Goal: Information Seeking & Learning: Learn about a topic

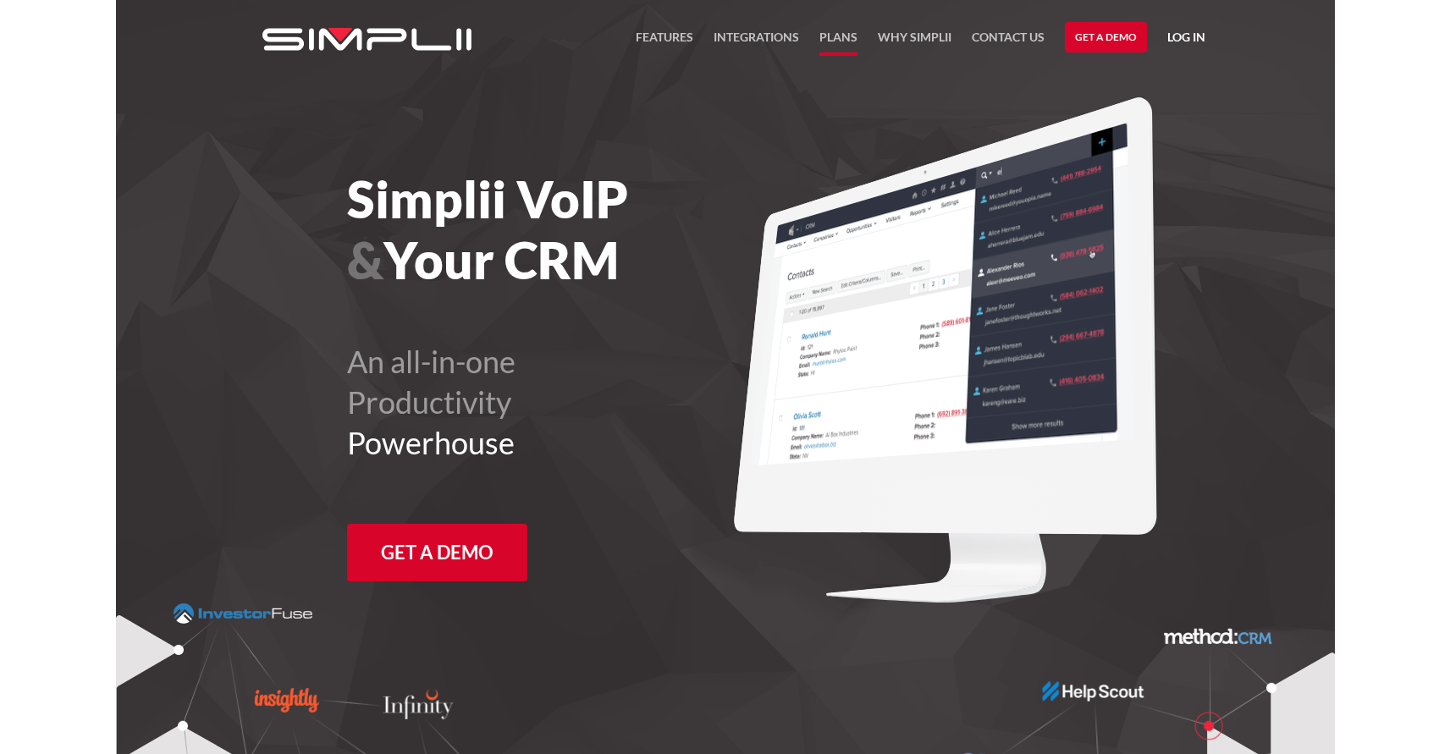
click at [838, 41] on link "Plans" at bounding box center [839, 41] width 38 height 29
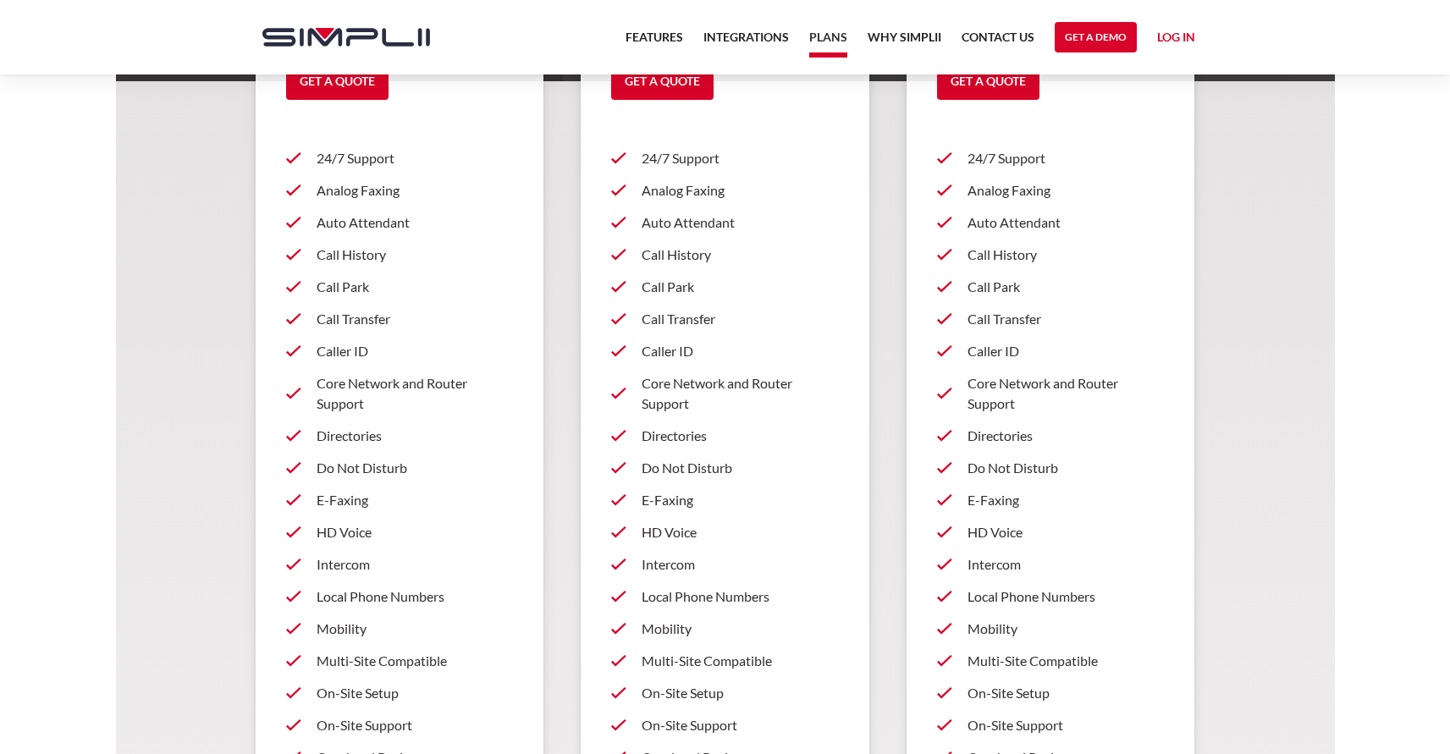
scroll to position [451, 0]
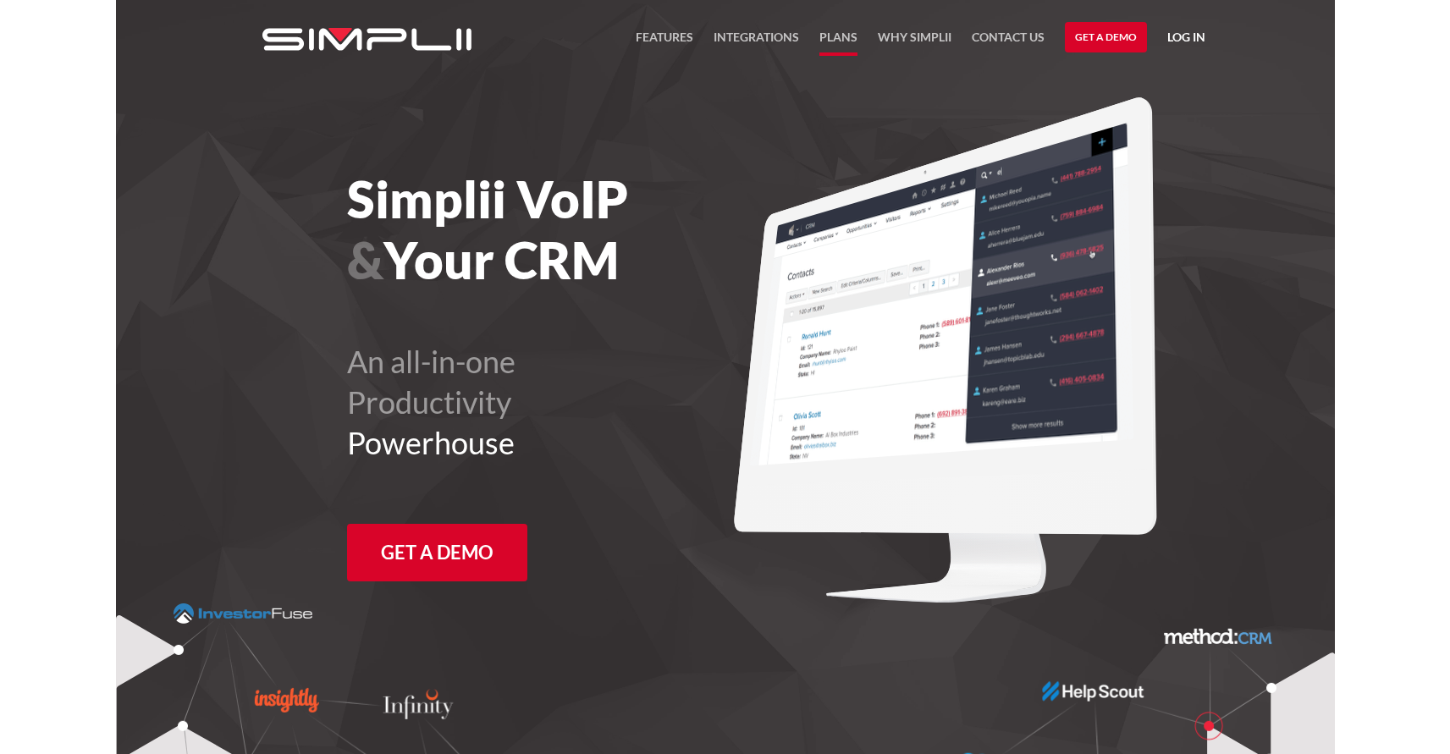
click at [826, 39] on link "Plans" at bounding box center [839, 41] width 38 height 29
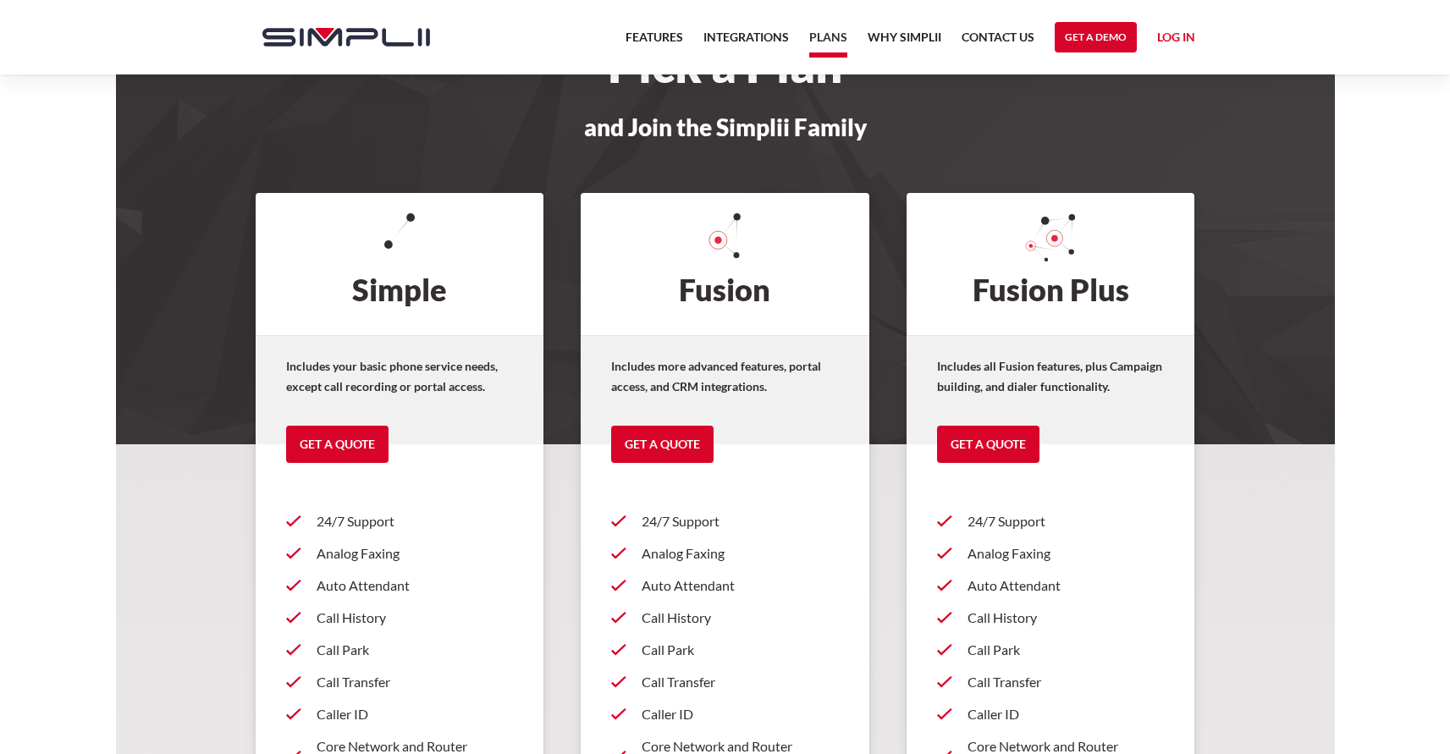
scroll to position [339, 0]
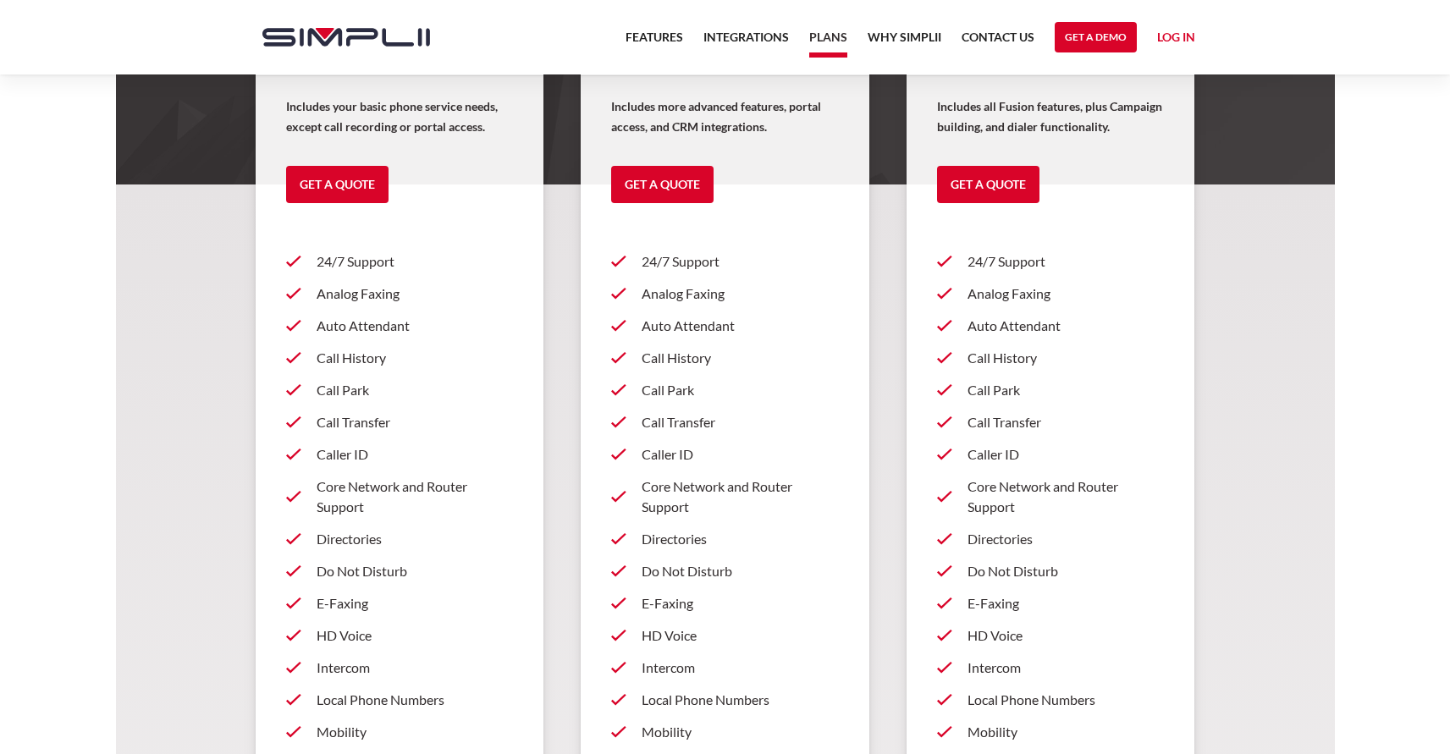
click at [382, 302] on p "Analog Faxing" at bounding box center [415, 294] width 197 height 20
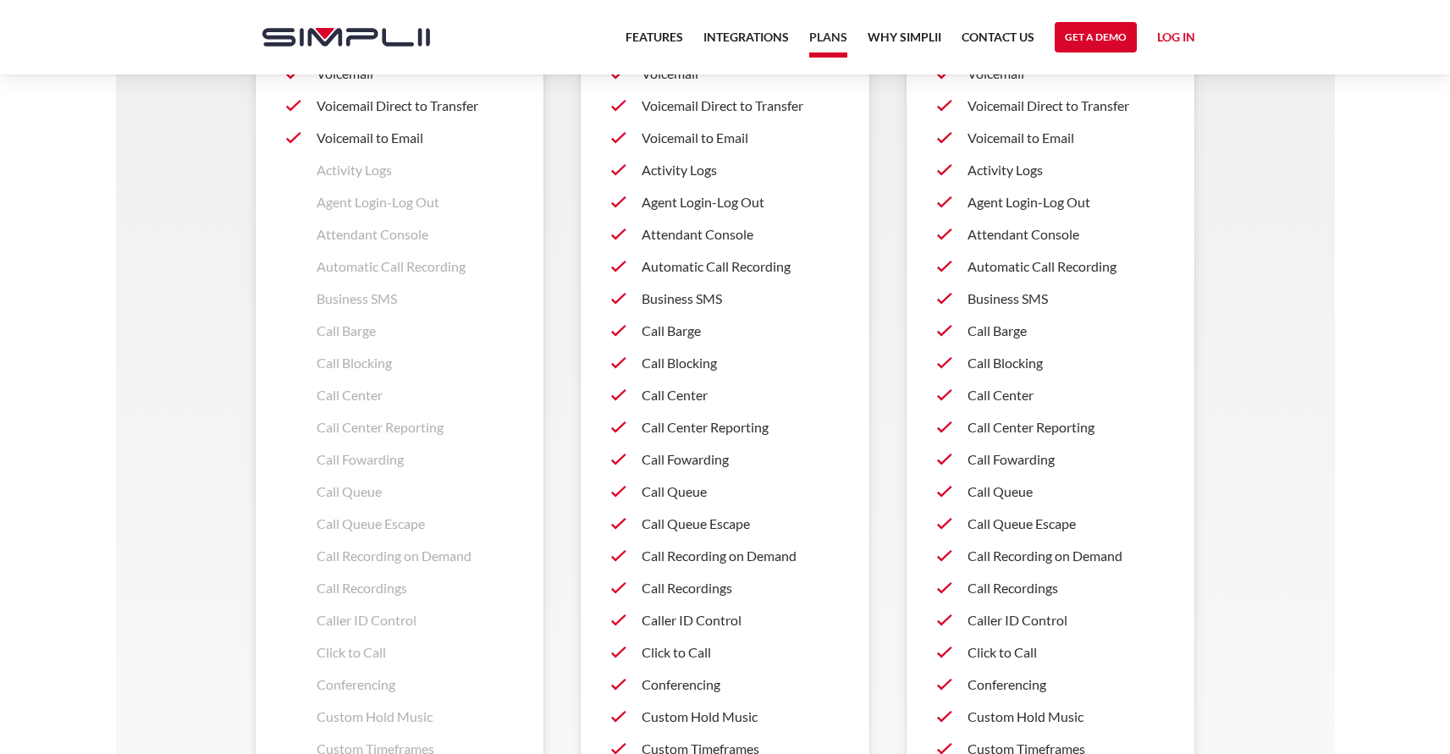
scroll to position [1467, 0]
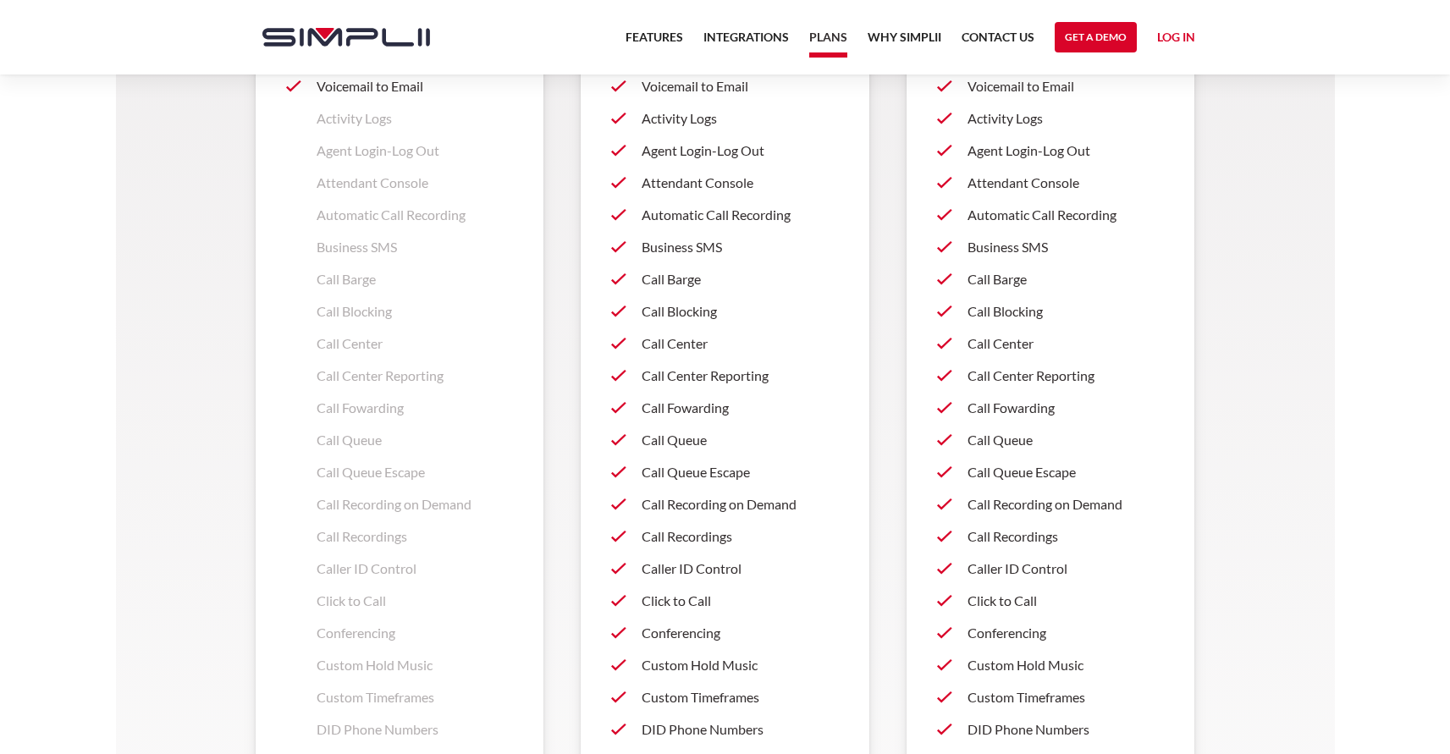
click at [696, 408] on p "Call Fowarding" at bounding box center [740, 408] width 197 height 20
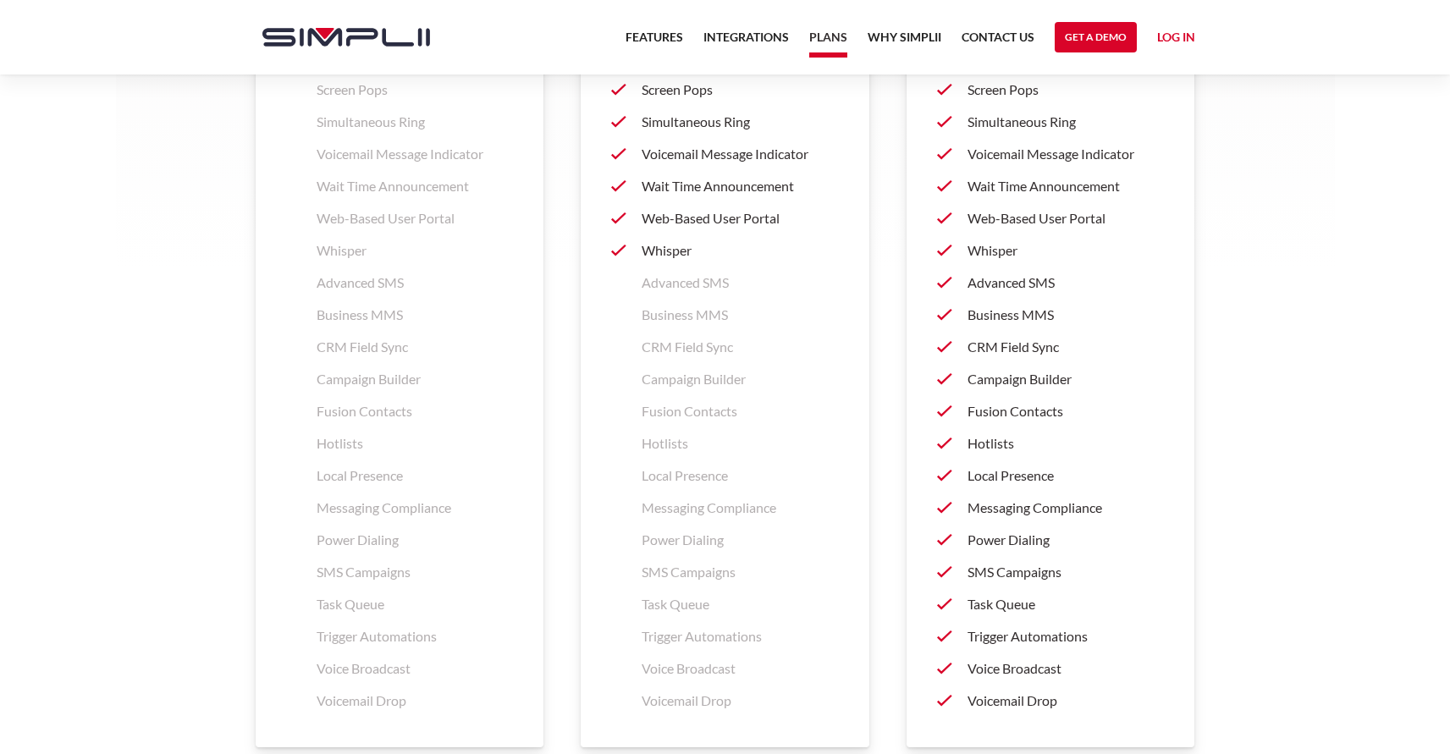
scroll to position [2483, 0]
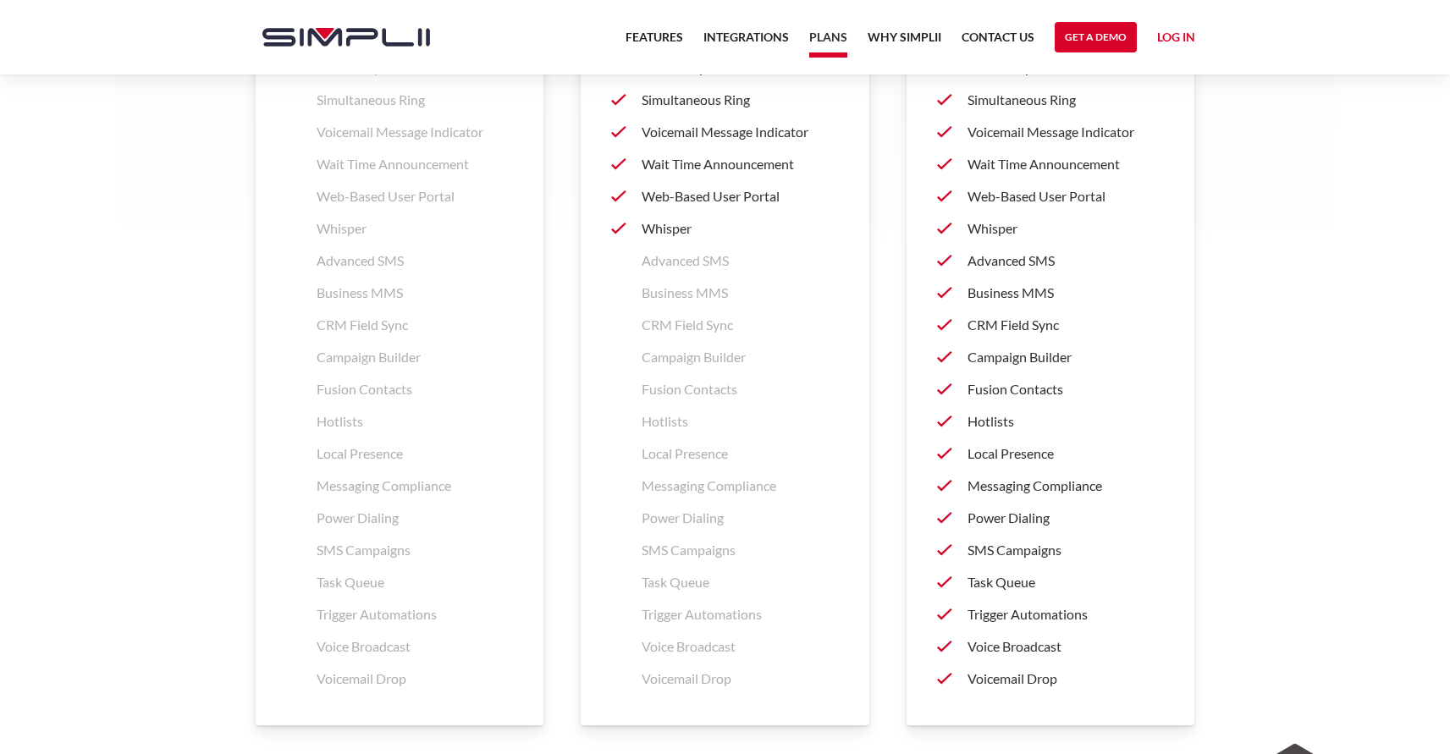
click at [980, 322] on p "CRM Field Sync" at bounding box center [1066, 325] width 197 height 20
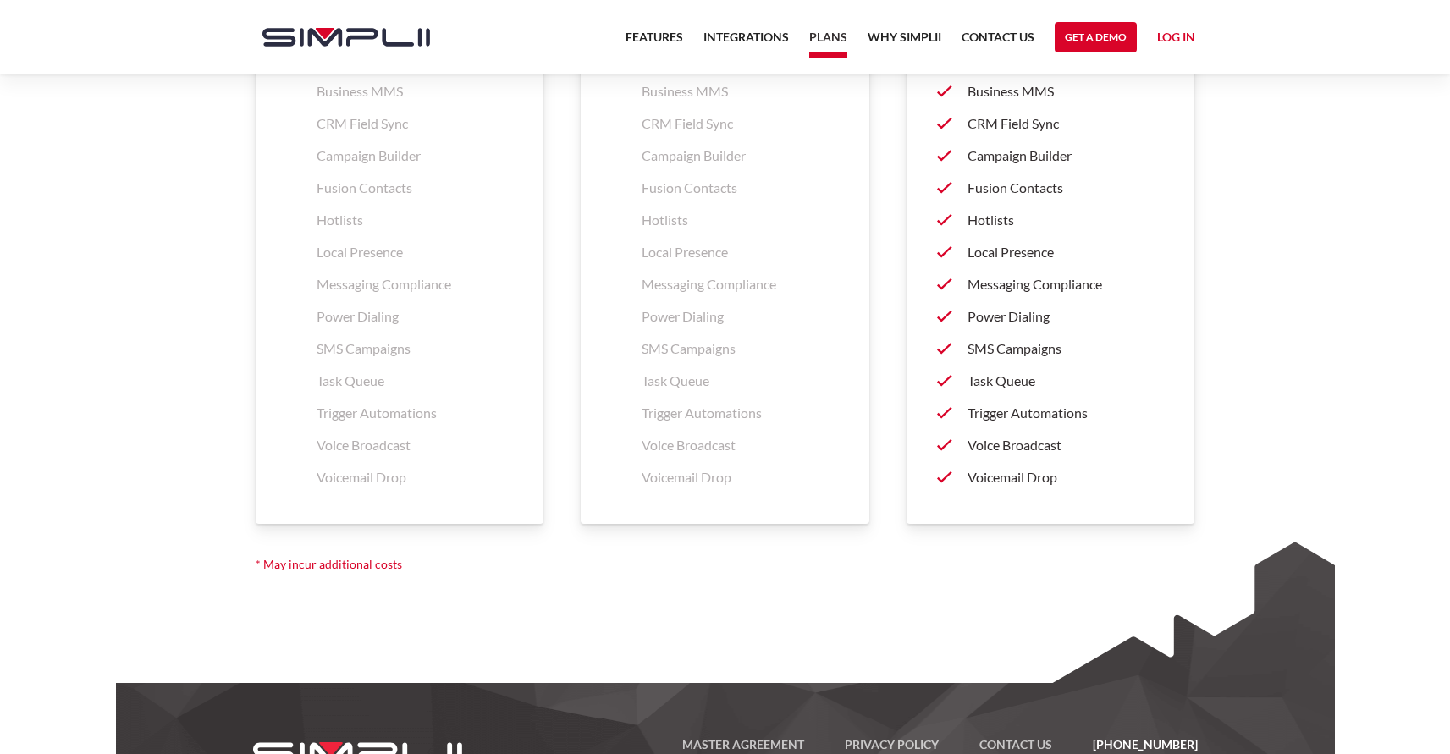
scroll to position [2709, 0]
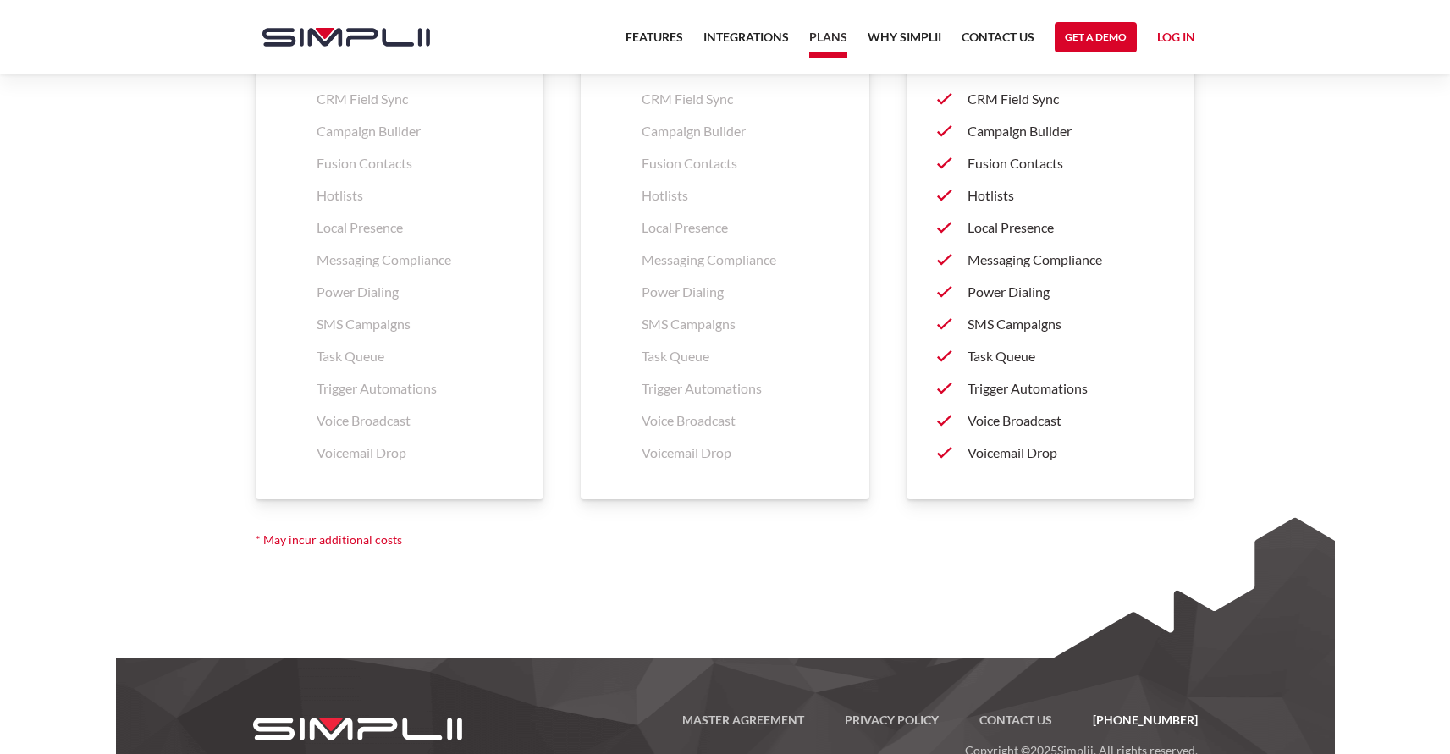
click at [693, 455] on p "Voicemail Drop" at bounding box center [740, 453] width 197 height 20
click at [984, 455] on p "Voicemail Drop" at bounding box center [1066, 453] width 197 height 20
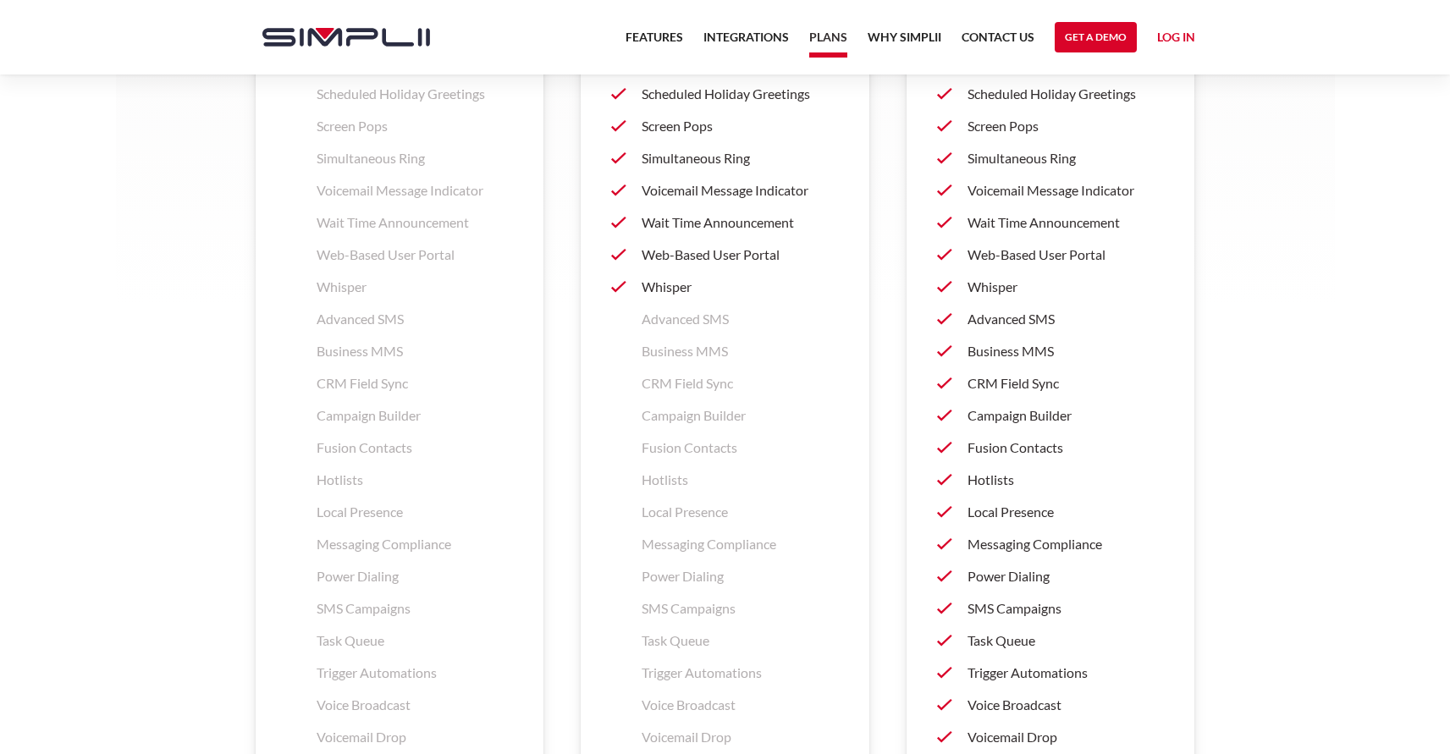
scroll to position [2371, 0]
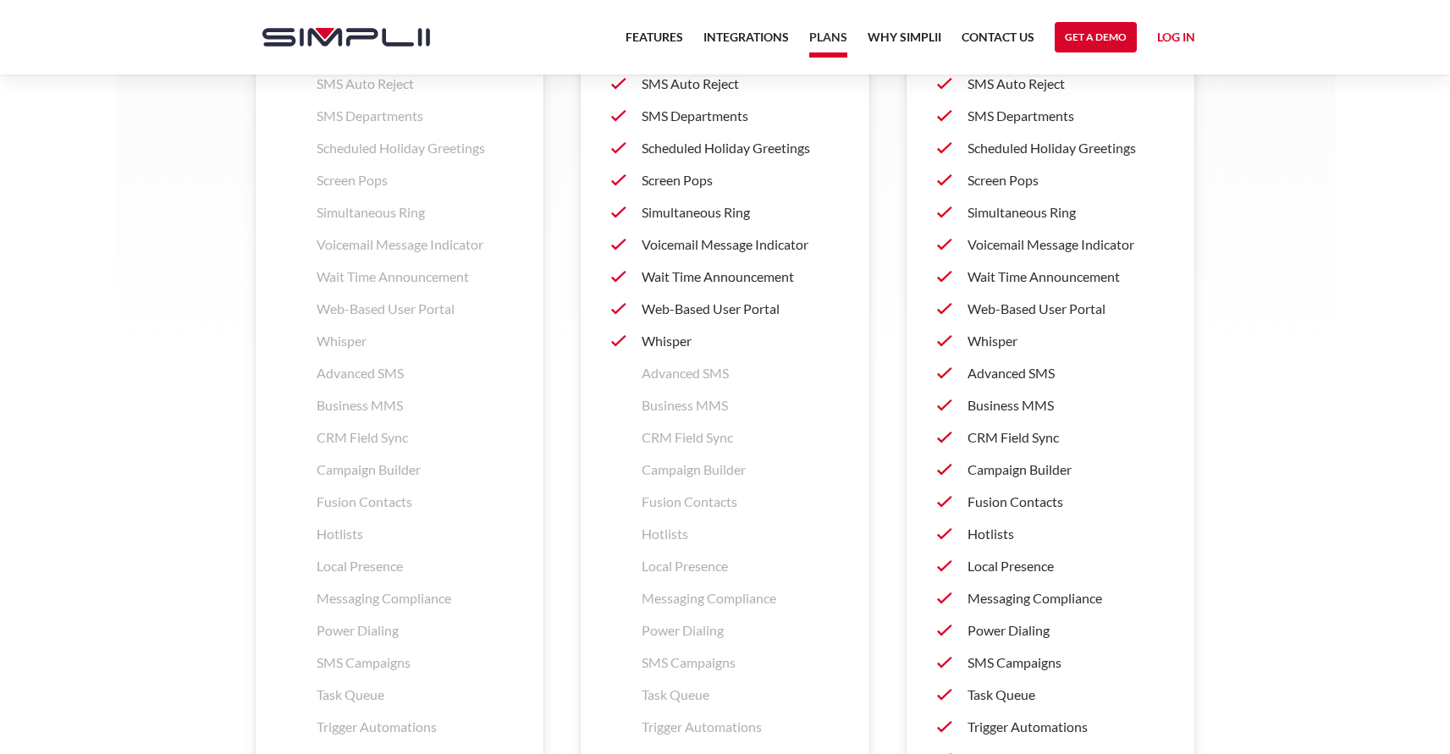
click at [709, 212] on p "Simultaneous Ring" at bounding box center [740, 212] width 197 height 20
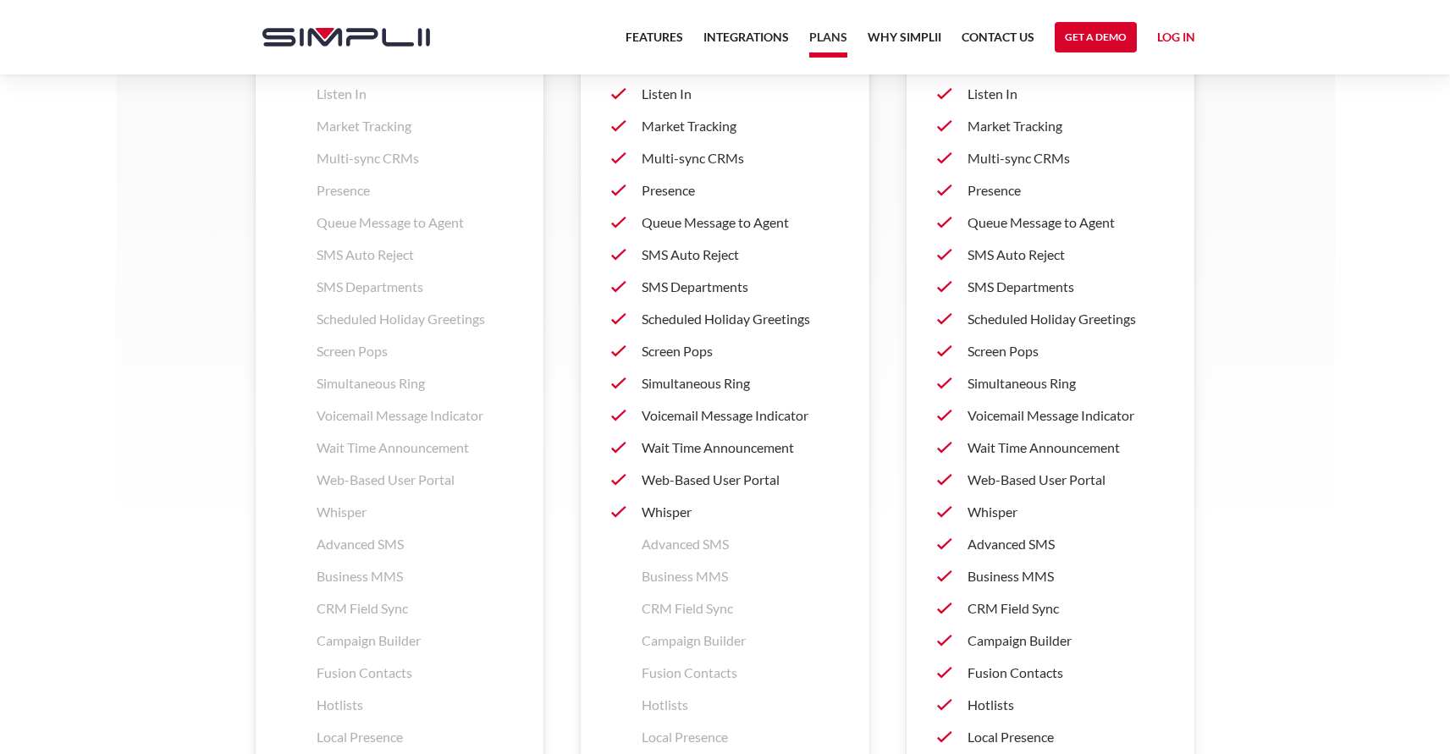
scroll to position [2145, 0]
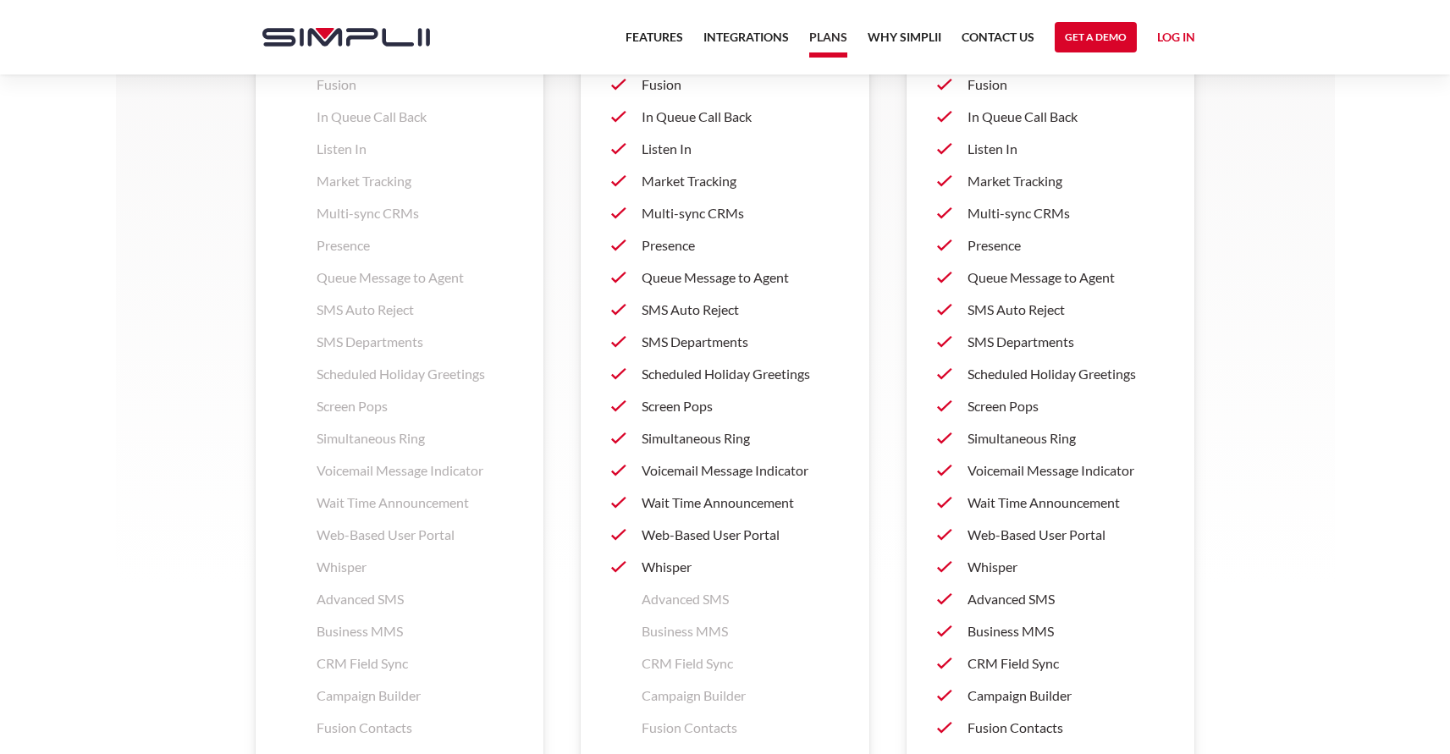
click at [711, 221] on p "Multi-sync CRMs" at bounding box center [740, 213] width 197 height 20
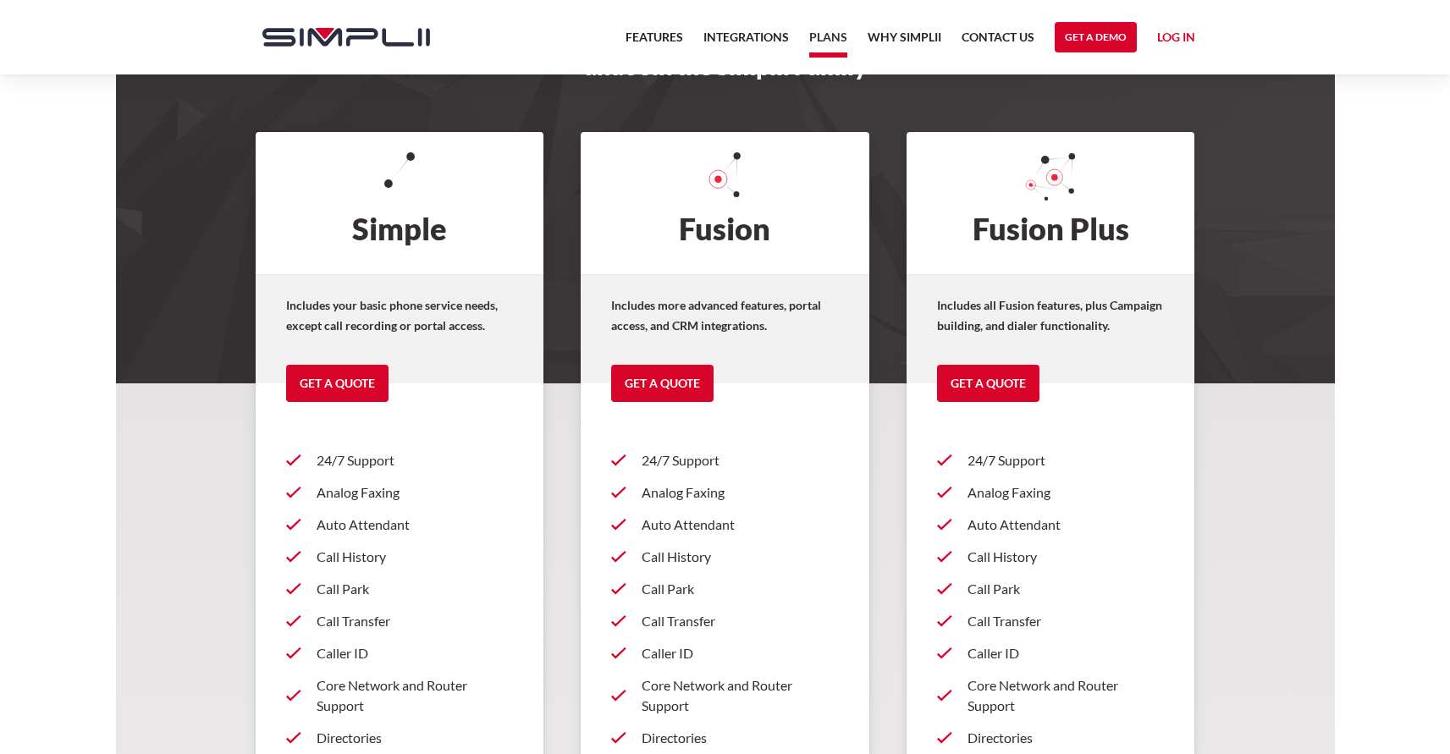
scroll to position [0, 0]
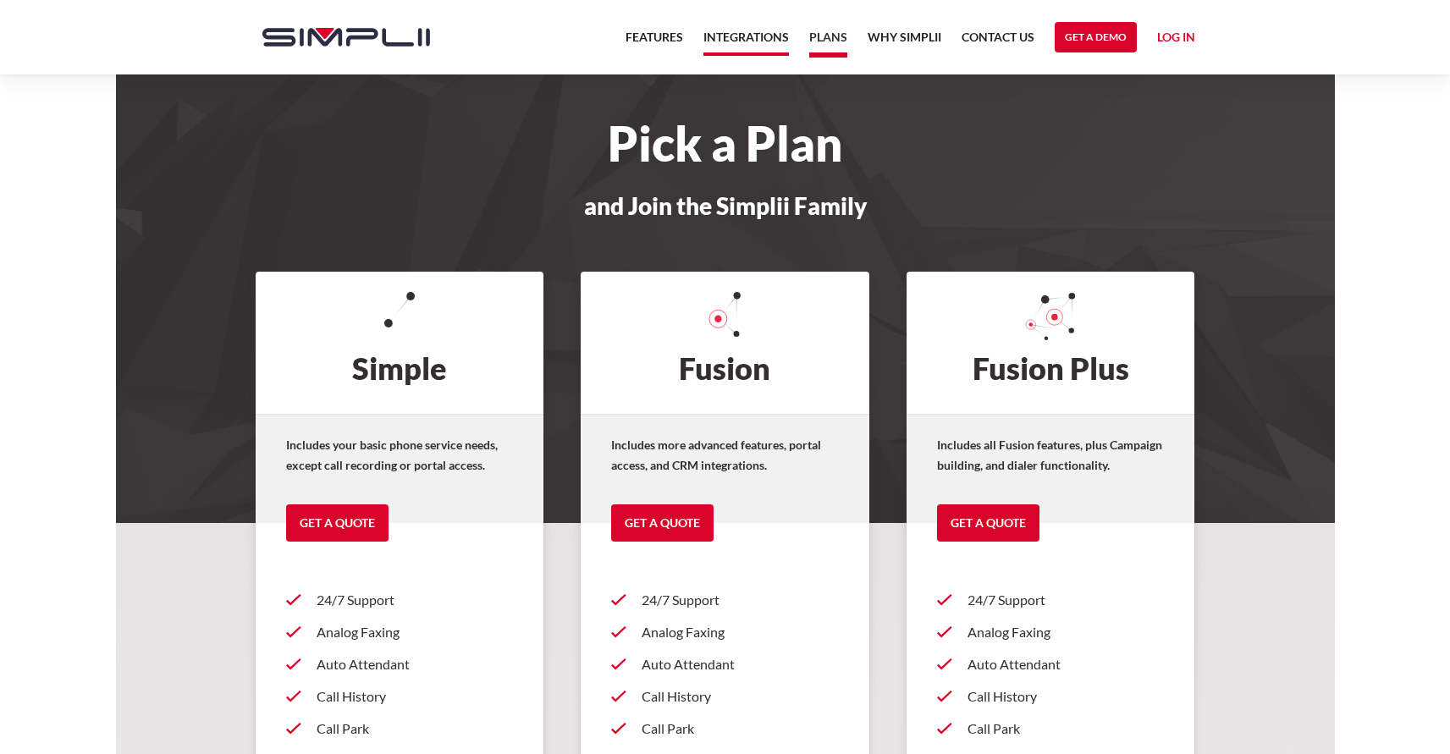
click at [756, 47] on link "Integrations" at bounding box center [747, 41] width 86 height 29
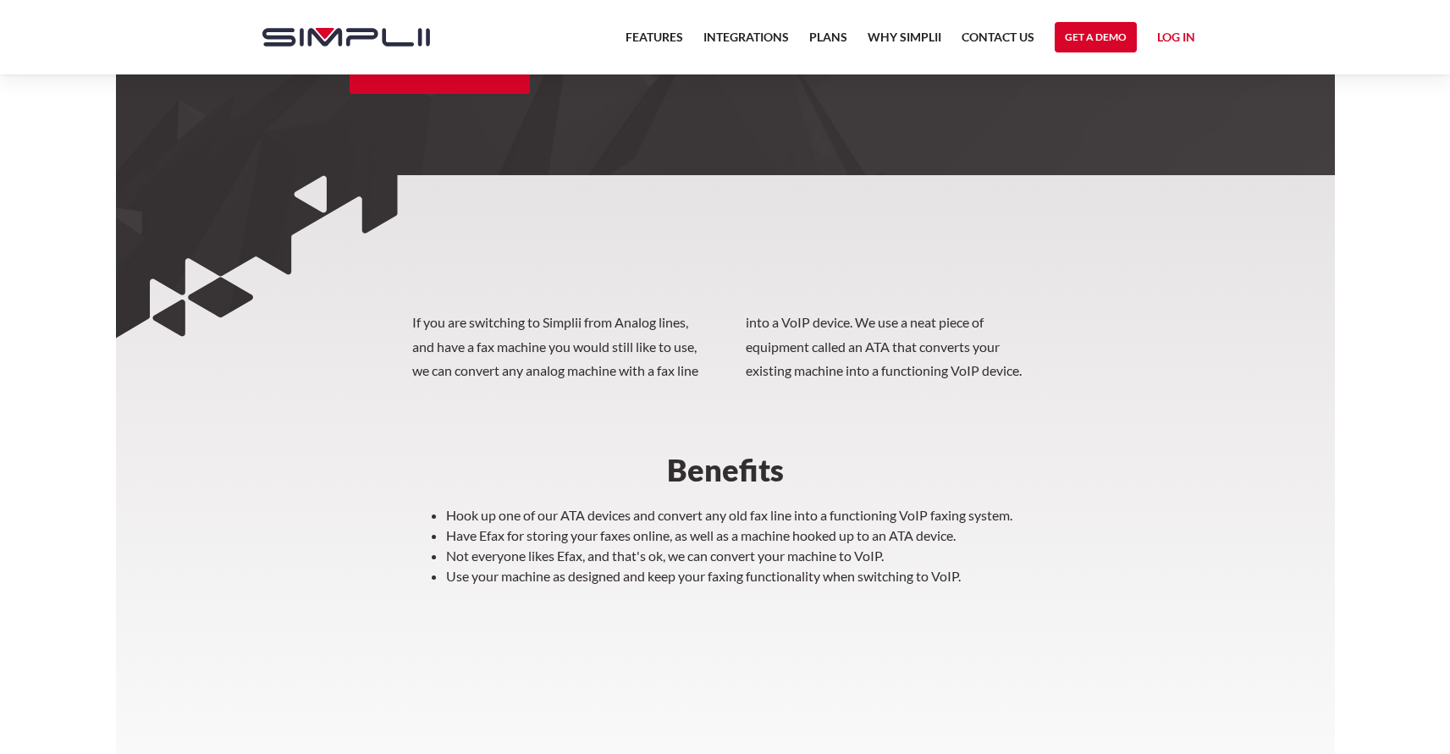
scroll to position [339, 0]
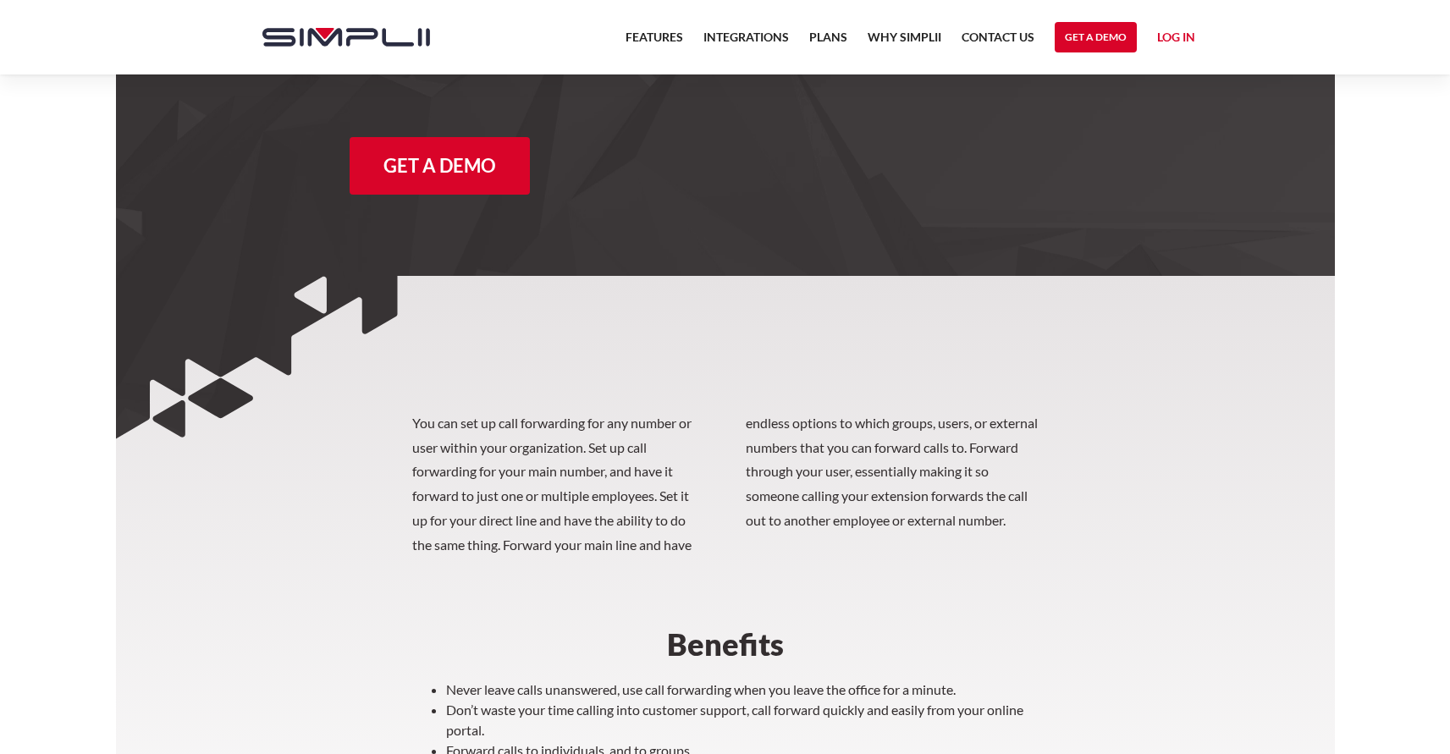
scroll to position [339, 0]
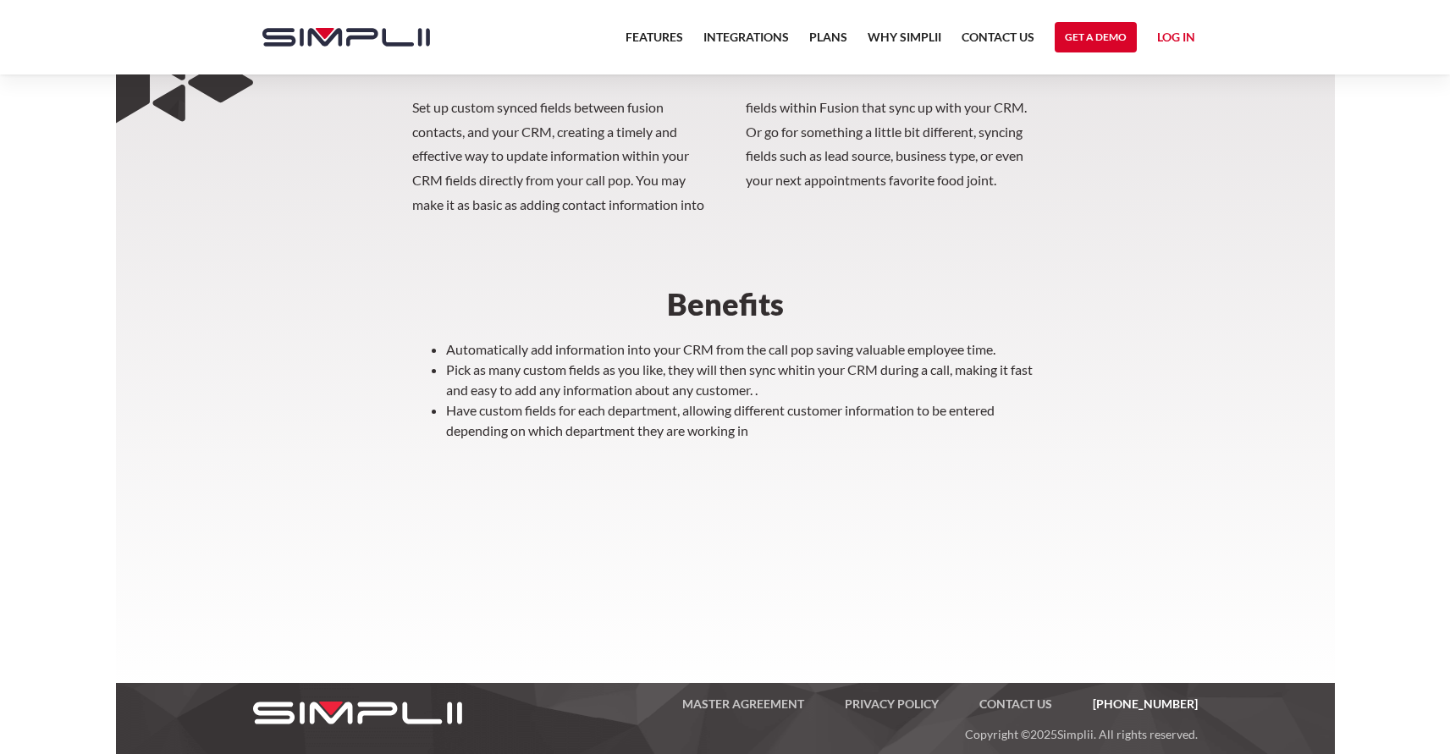
scroll to position [565, 0]
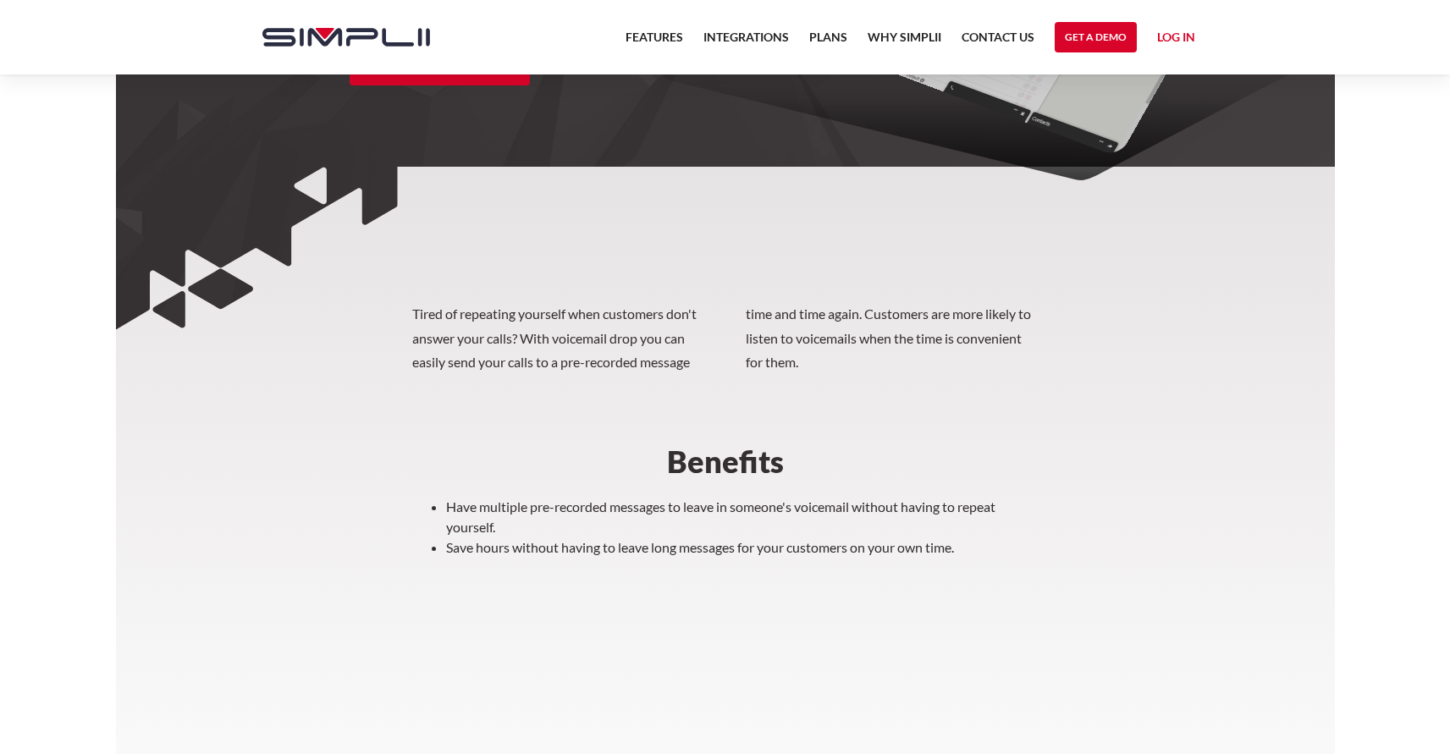
scroll to position [339, 0]
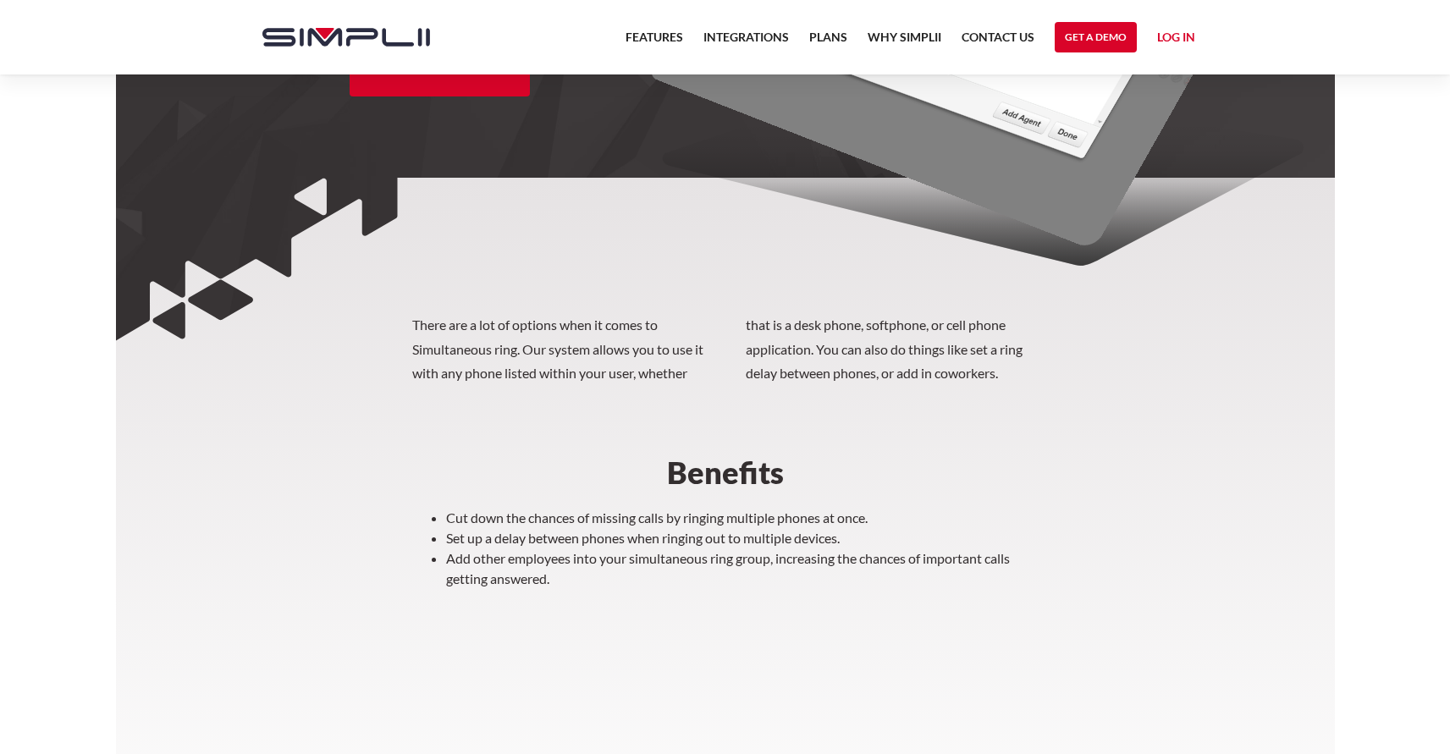
scroll to position [339, 0]
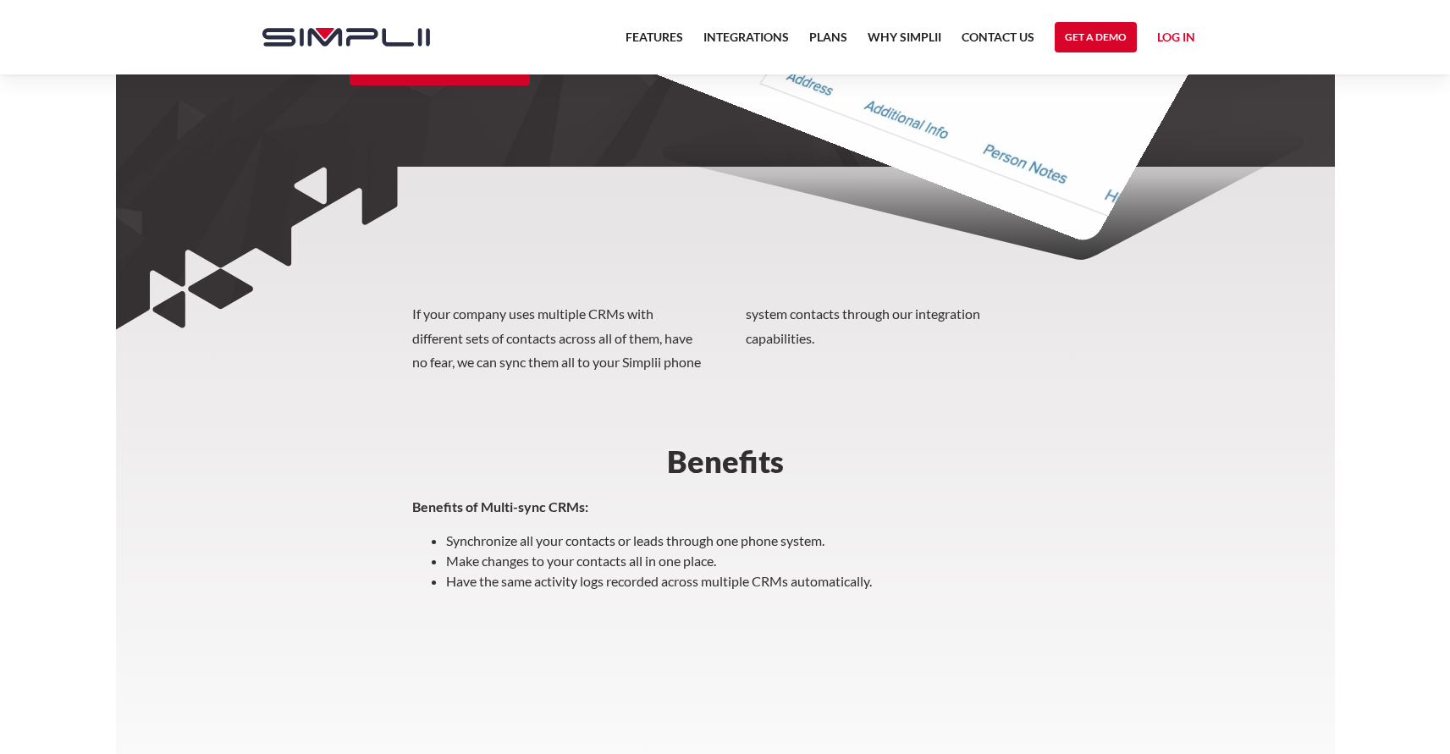
scroll to position [339, 0]
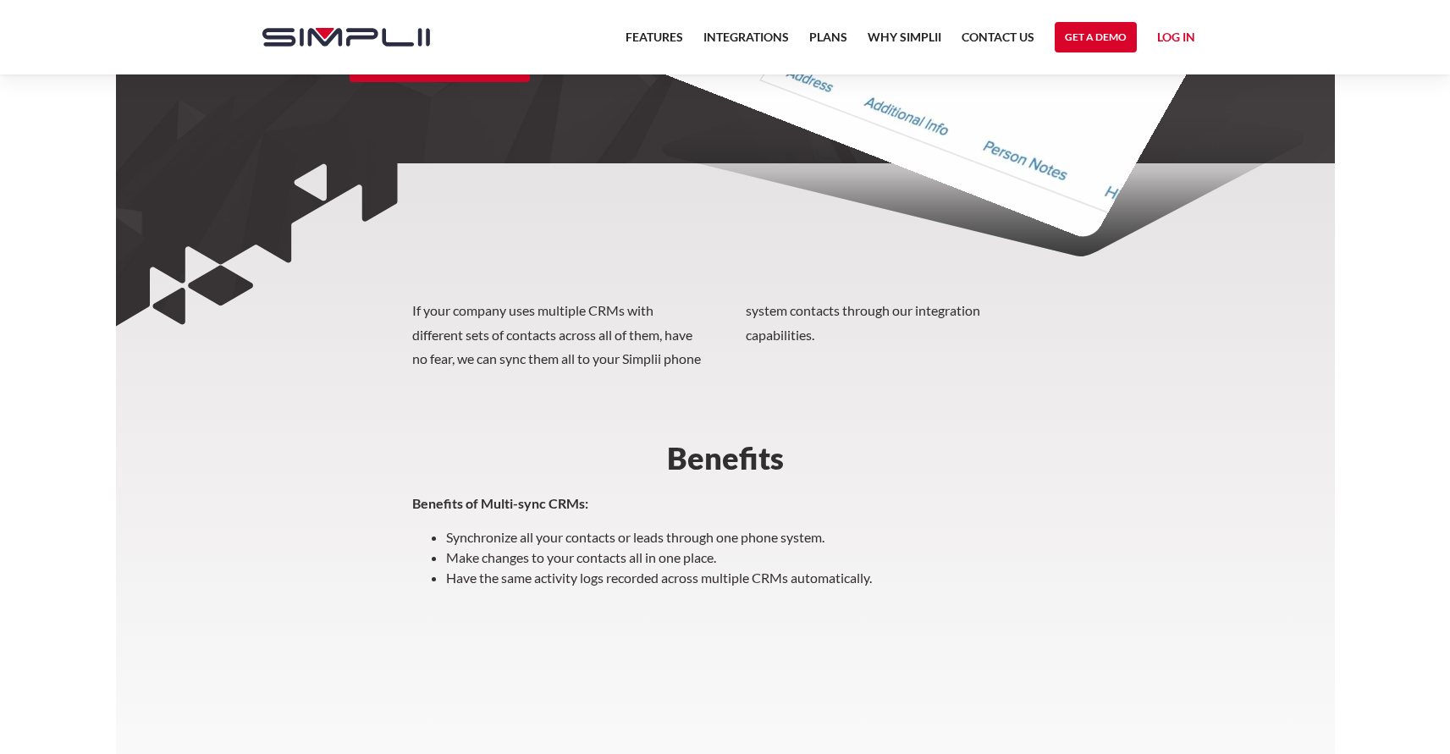
drag, startPoint x: 719, startPoint y: 264, endPoint x: 793, endPoint y: 241, distance: 77.9
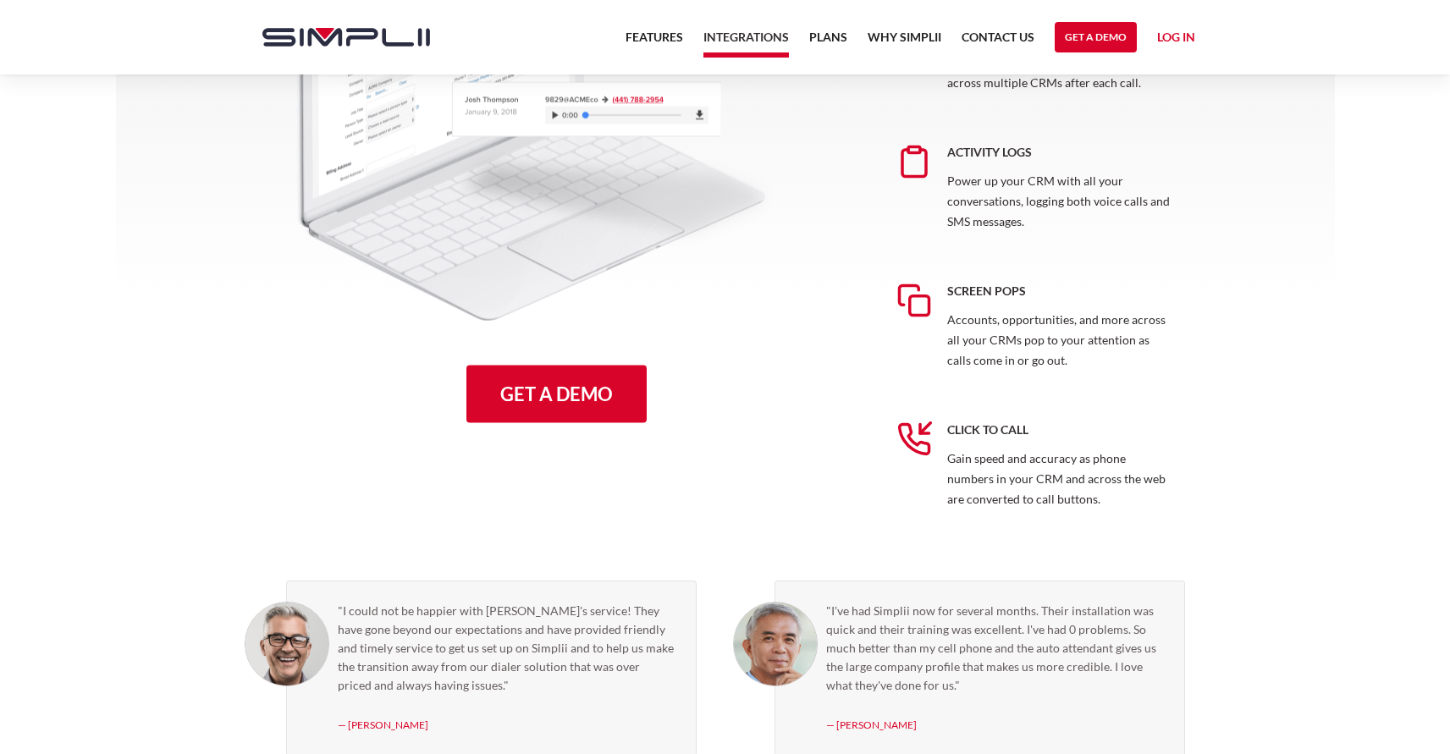
scroll to position [1129, 0]
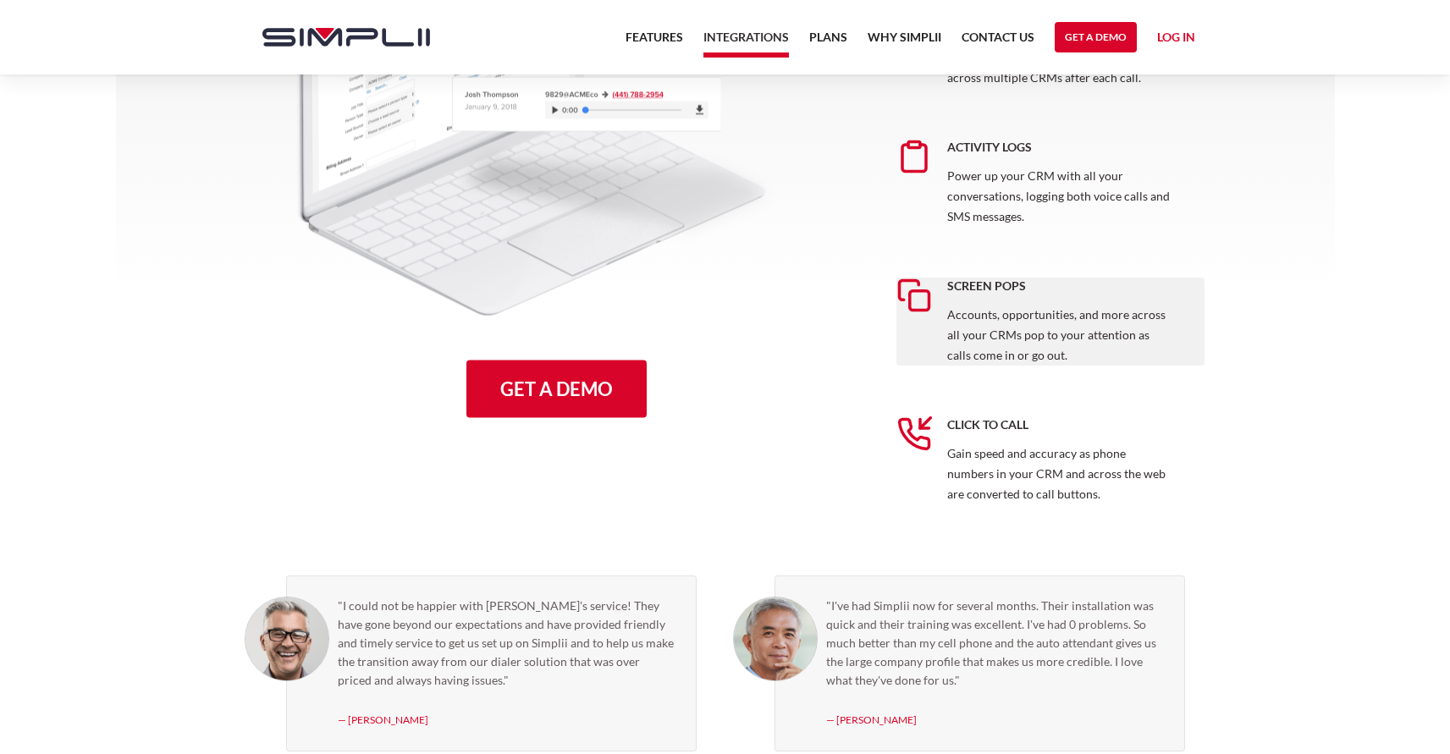
click at [1161, 362] on p "Accounts, opportunities, and more across all your CRMs pop to your attention as…" at bounding box center [1061, 335] width 228 height 61
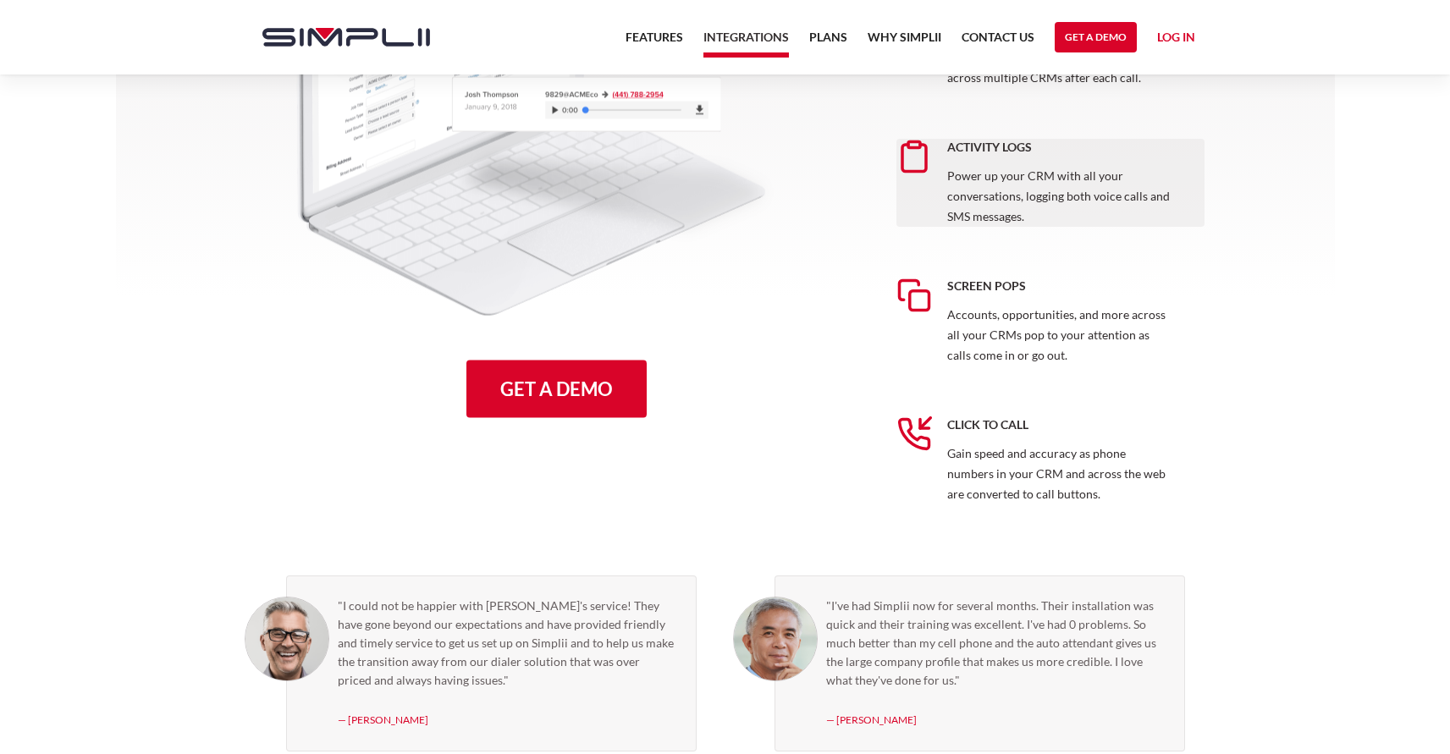
click at [1052, 191] on p "Power up your CRM with all your conversations, logging both voice calls and SMS…" at bounding box center [1061, 196] width 228 height 61
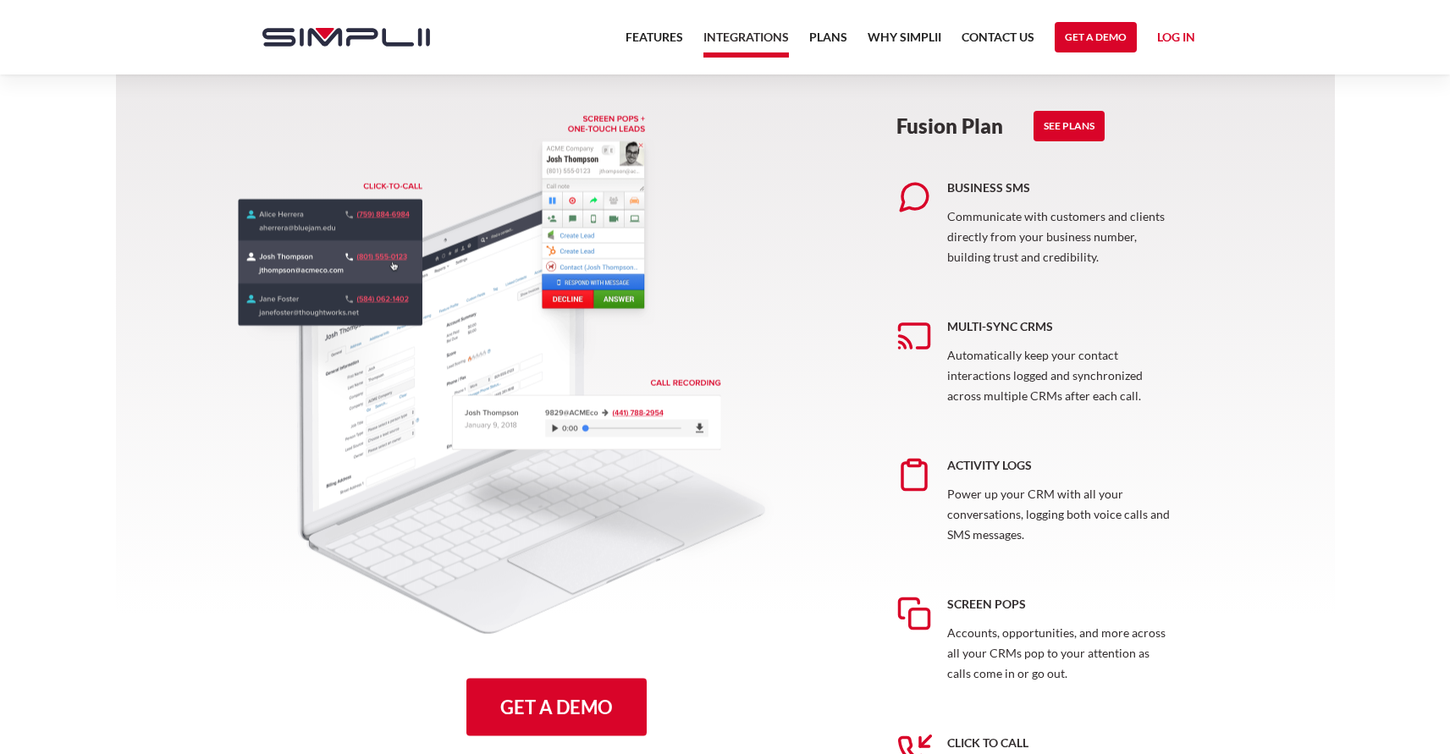
scroll to position [451, 0]
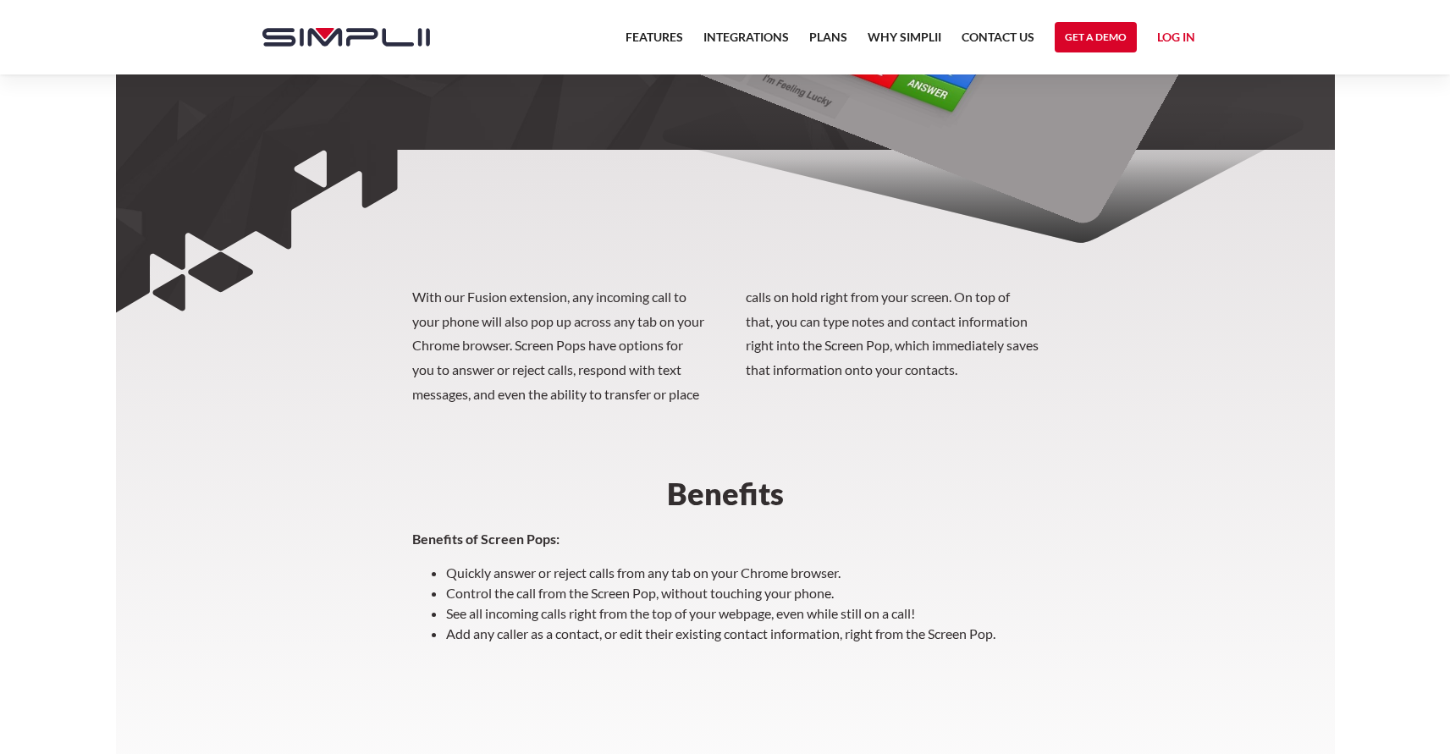
scroll to position [359, 0]
